Goal: Task Accomplishment & Management: Manage account settings

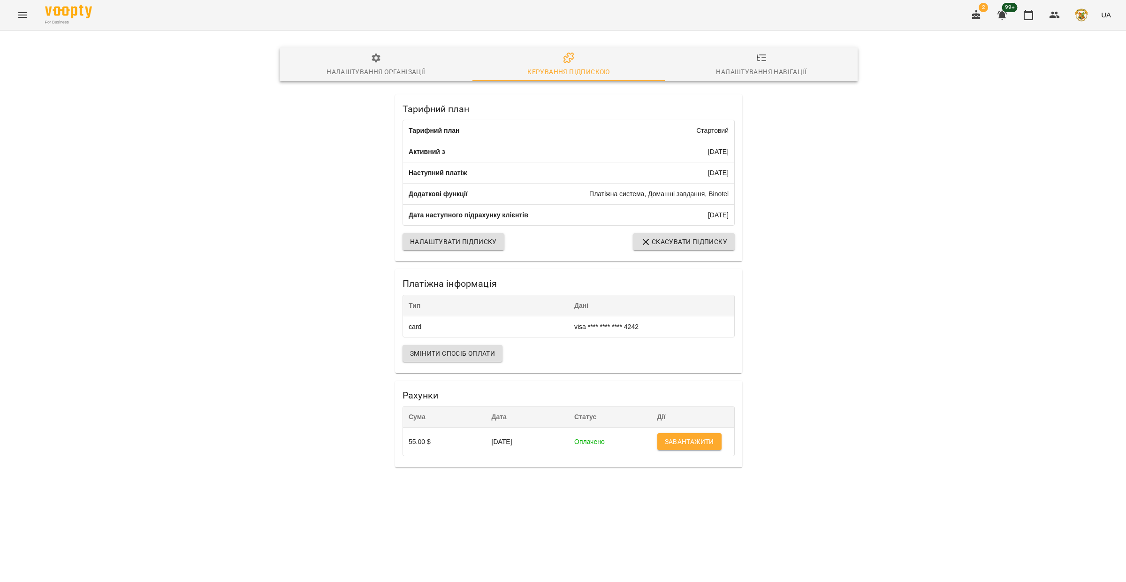
click at [25, 17] on icon "Menu" at bounding box center [22, 15] width 8 height 6
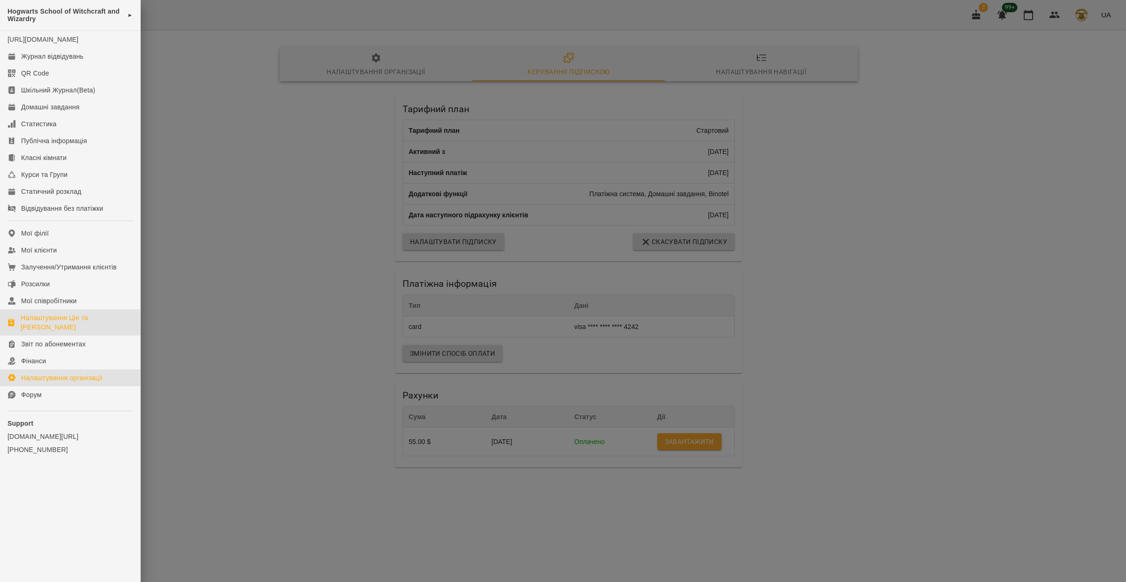
click at [78, 327] on div "Налаштування Цін та [PERSON_NAME]" at bounding box center [77, 322] width 112 height 19
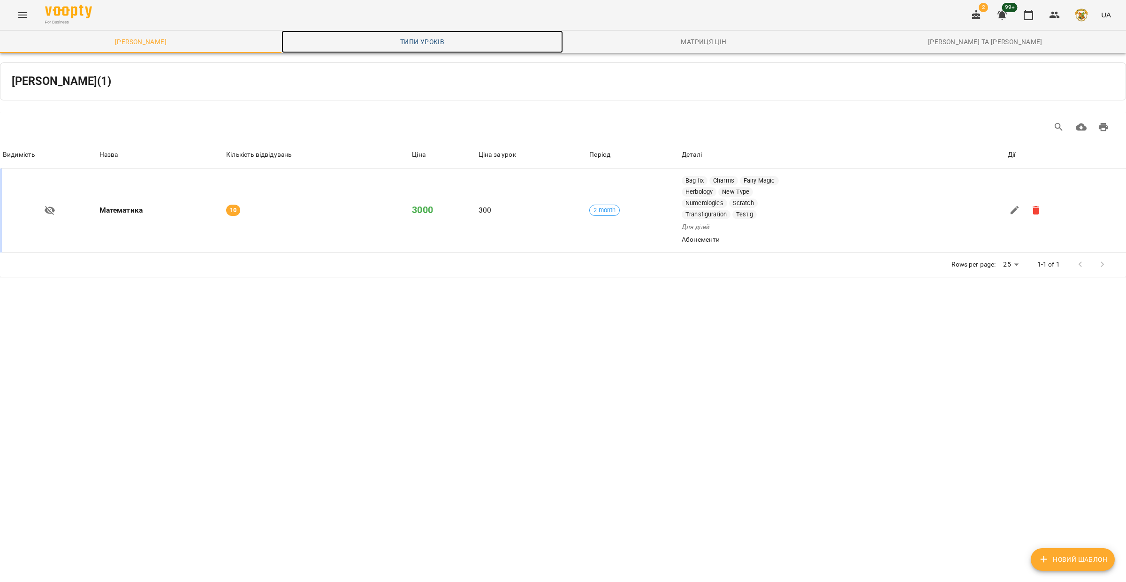
click at [436, 43] on span "Типи уроків" at bounding box center [422, 41] width 270 height 11
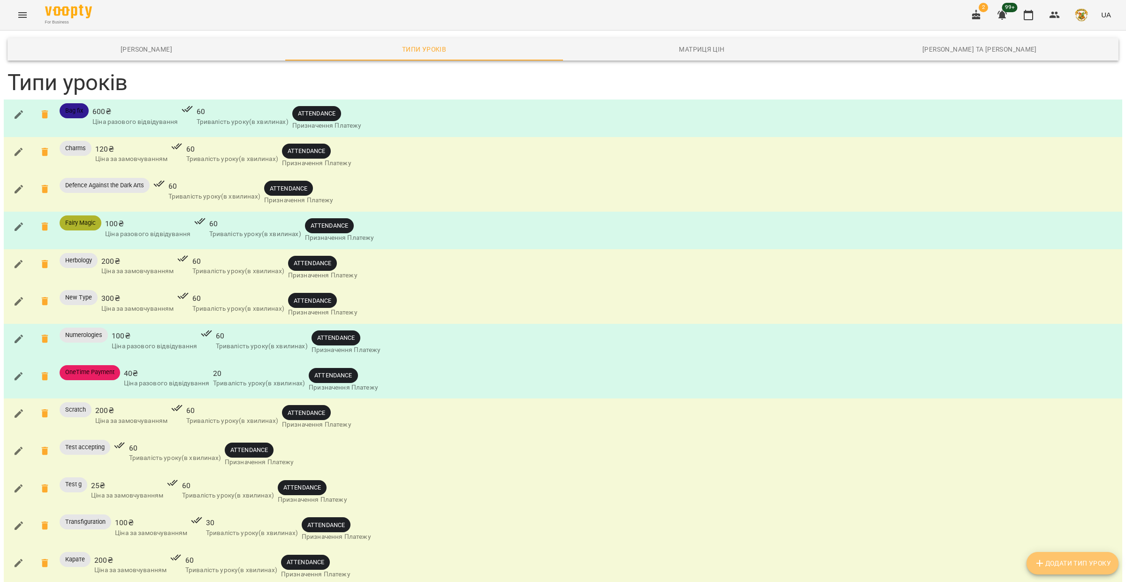
click at [1046, 565] on span "Додати Тип Уроку" at bounding box center [1072, 563] width 77 height 11
click at [1115, 18] on div "For Business 2 99+ UA" at bounding box center [563, 15] width 1126 height 30
click at [1101, 16] on button "UA" at bounding box center [1106, 14] width 17 height 17
click at [1080, 16] on div at bounding box center [563, 291] width 1126 height 582
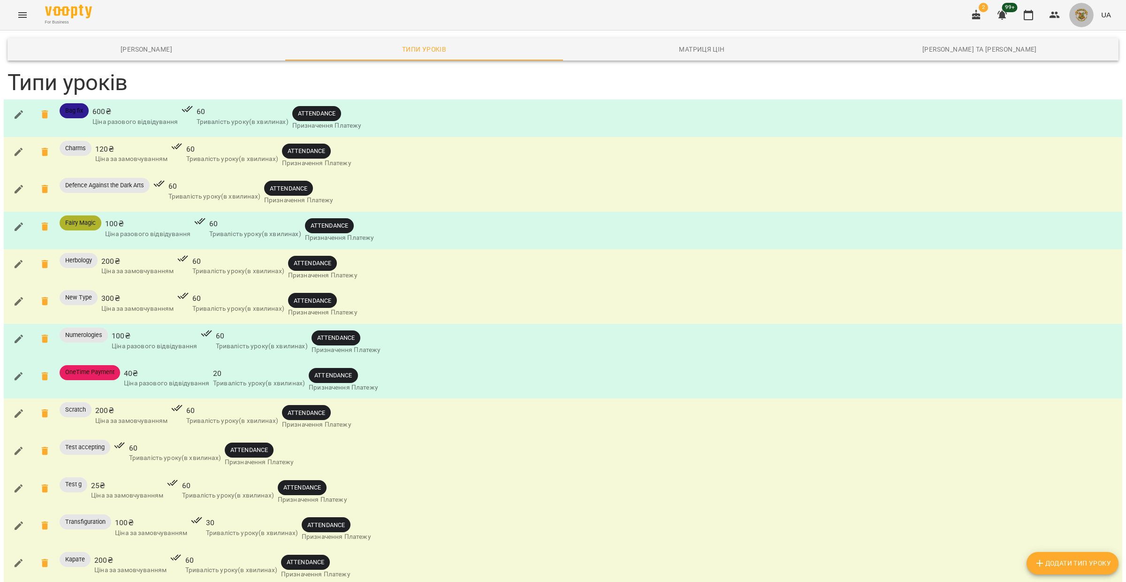
click at [1080, 16] on img "button" at bounding box center [1081, 14] width 13 height 13
click at [1078, 34] on span "[GEOGRAPHIC_DATA]" at bounding box center [1088, 35] width 65 height 11
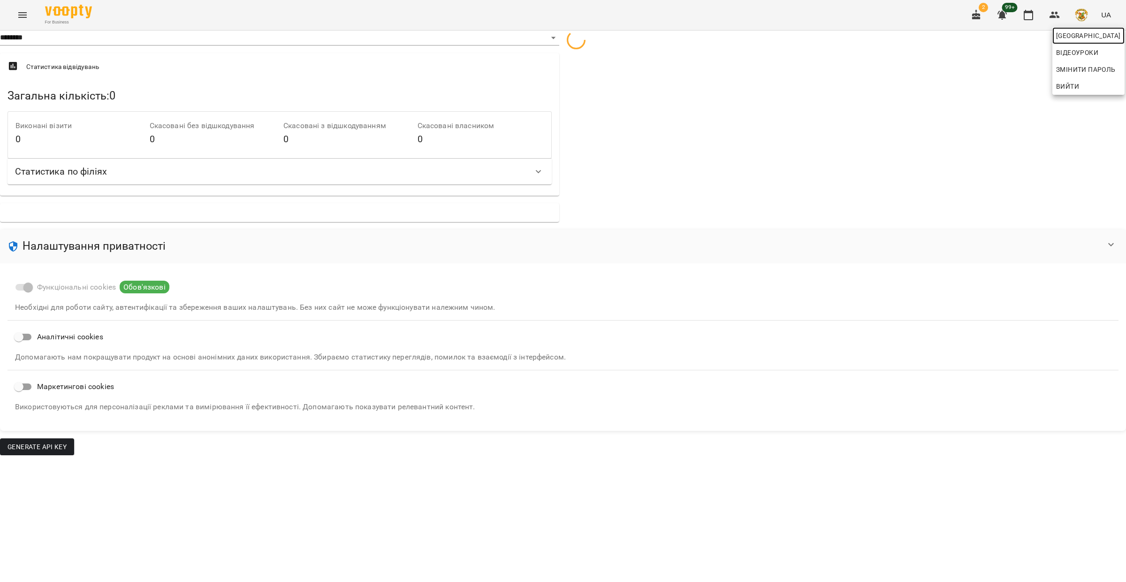
select select "**"
select select "**********"
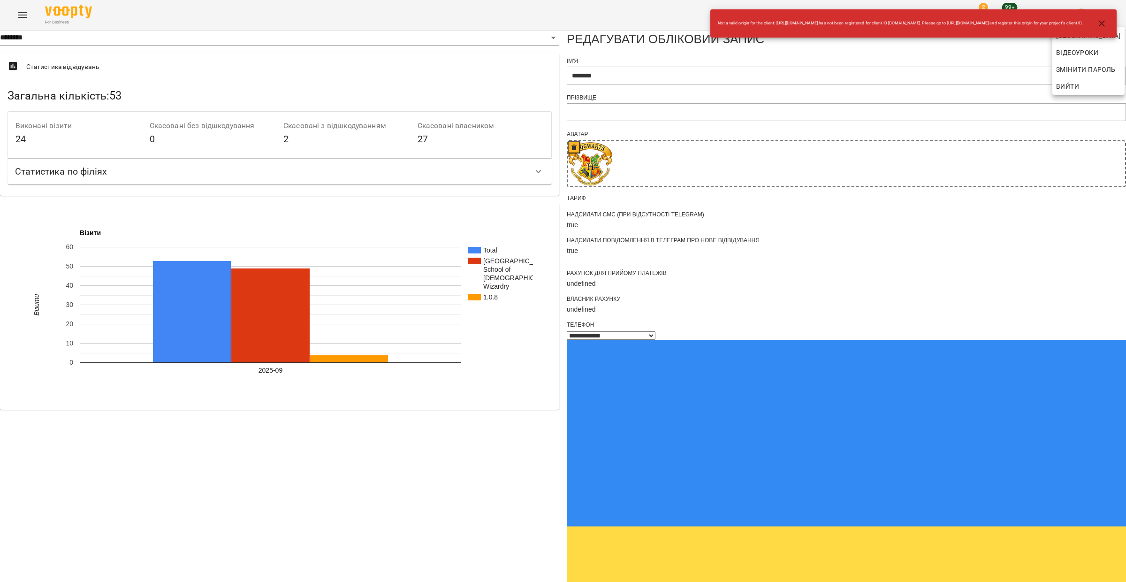
click at [943, 522] on div at bounding box center [563, 291] width 1126 height 582
